Goal: Complete application form

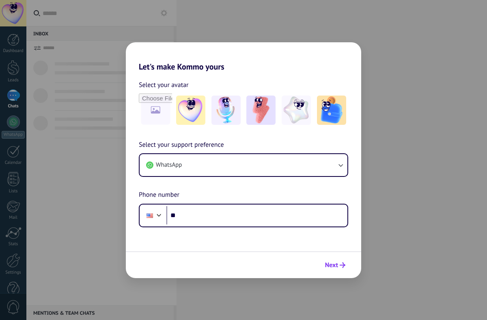
click at [334, 266] on span "Next" at bounding box center [331, 265] width 13 height 6
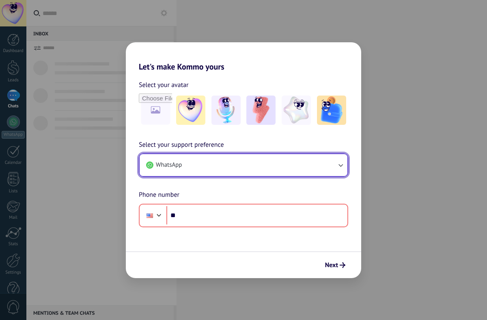
click at [252, 167] on button "WhatsApp" at bounding box center [244, 165] width 208 height 22
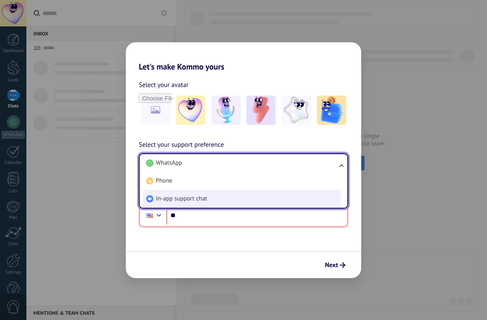
click at [230, 195] on li "In-app support chat" at bounding box center [242, 199] width 198 height 18
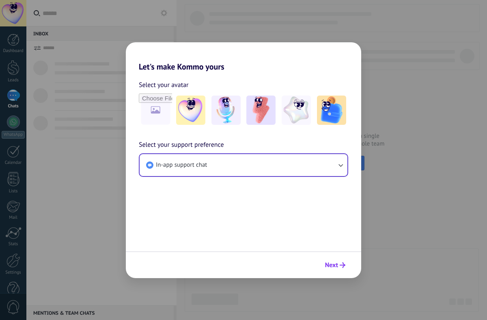
click at [346, 264] on button "Next" at bounding box center [336, 265] width 28 height 14
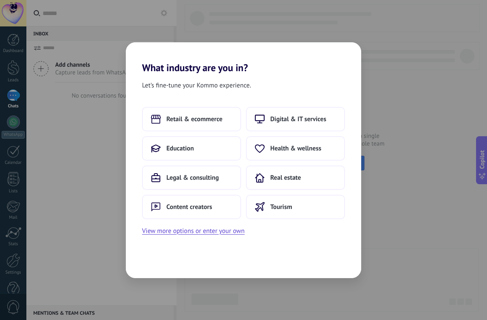
click at [298, 186] on button "Real estate" at bounding box center [295, 177] width 99 height 24
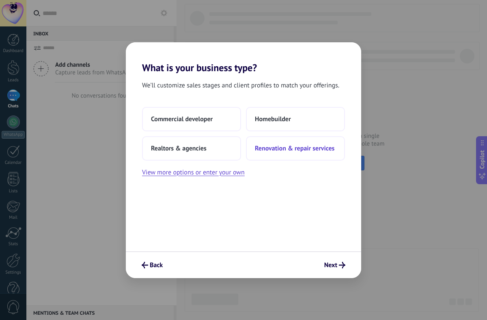
click at [282, 144] on span "Renovation & repair services" at bounding box center [295, 148] width 80 height 8
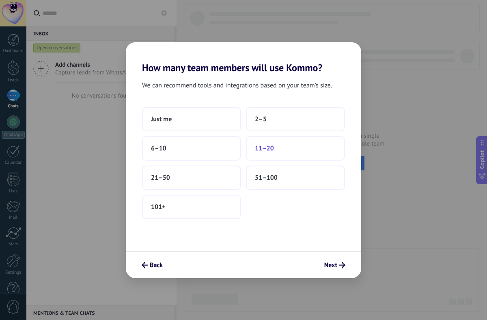
click at [283, 160] on button "11–20" at bounding box center [295, 148] width 99 height 24
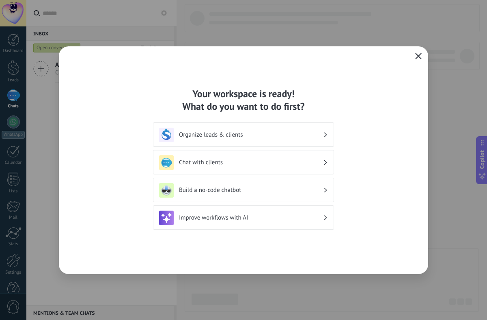
click at [415, 54] on icon "button" at bounding box center [418, 56] width 6 height 6
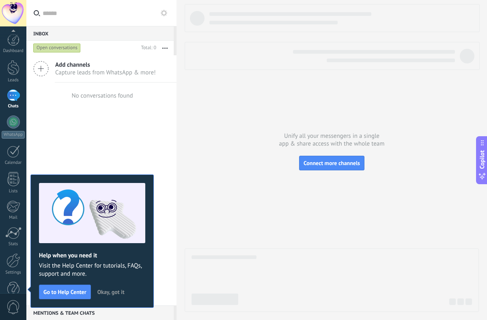
scroll to position [18, 0]
